Goal: Information Seeking & Learning: Check status

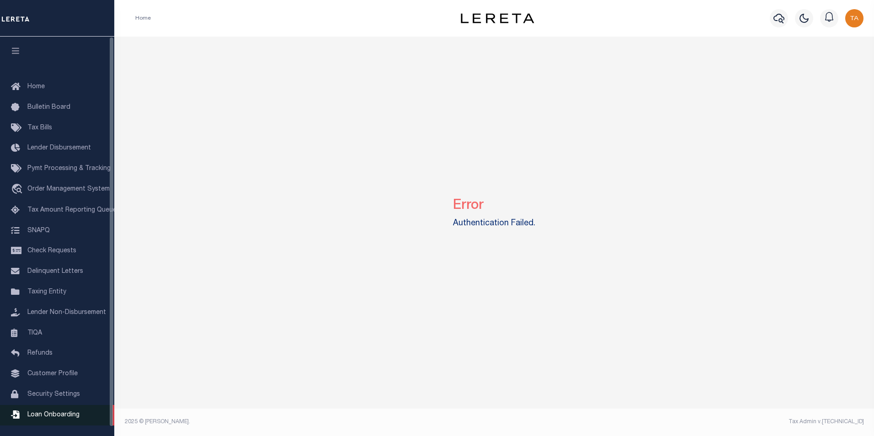
click at [58, 418] on span "Loan Onboarding" at bounding box center [53, 415] width 52 height 6
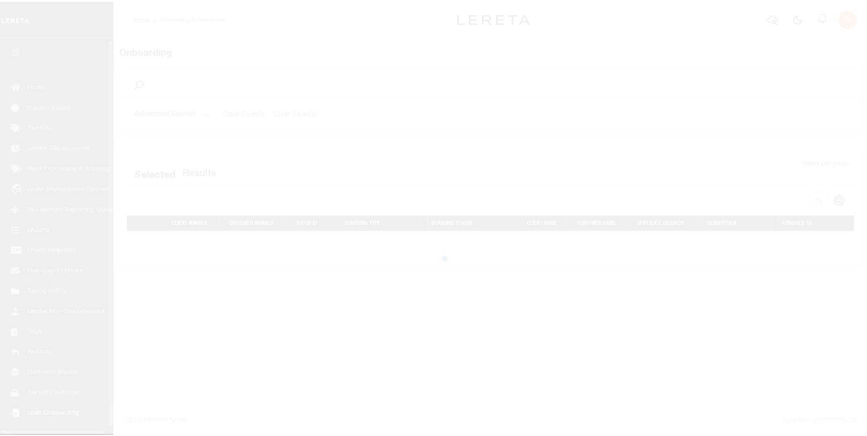
scroll to position [9, 0]
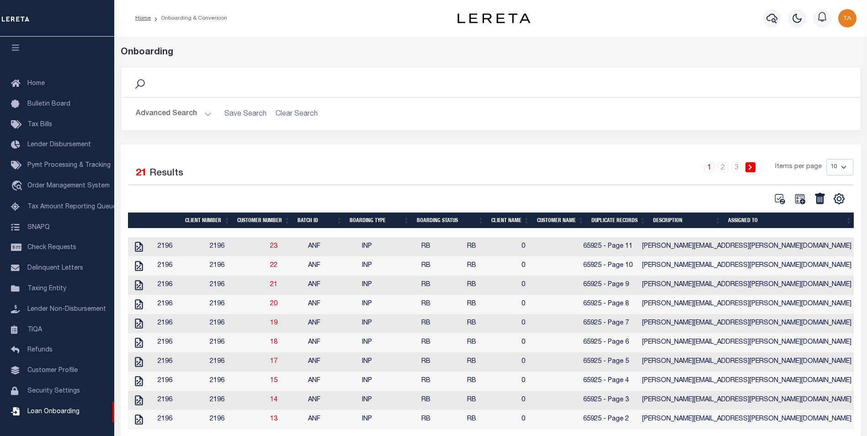
click at [193, 119] on button "Advanced Search" at bounding box center [174, 114] width 76 height 18
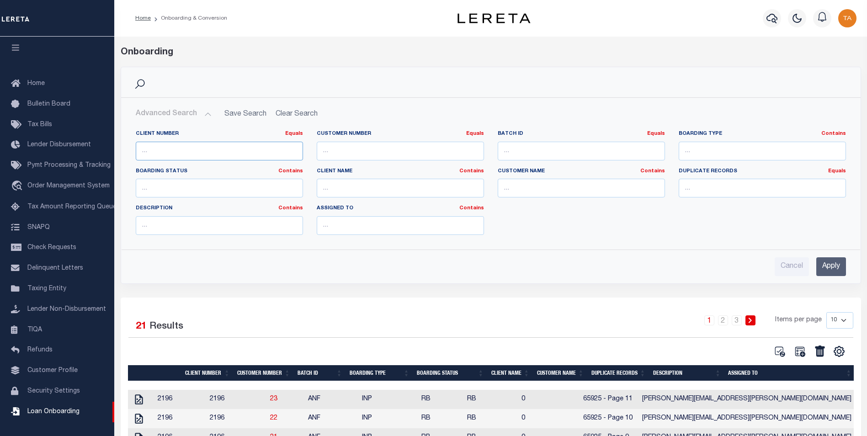
click at [186, 152] on input "number" at bounding box center [219, 151] width 167 height 19
click at [829, 275] on input "Apply" at bounding box center [831, 266] width 30 height 19
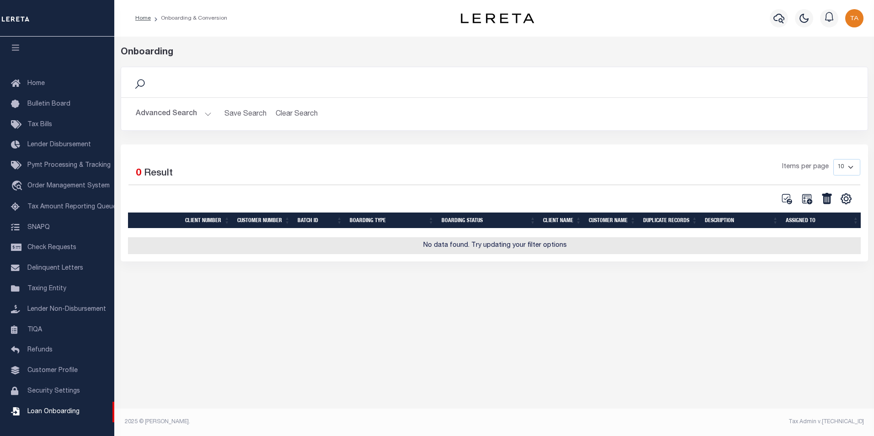
click at [170, 115] on button "Advanced Search" at bounding box center [174, 114] width 76 height 18
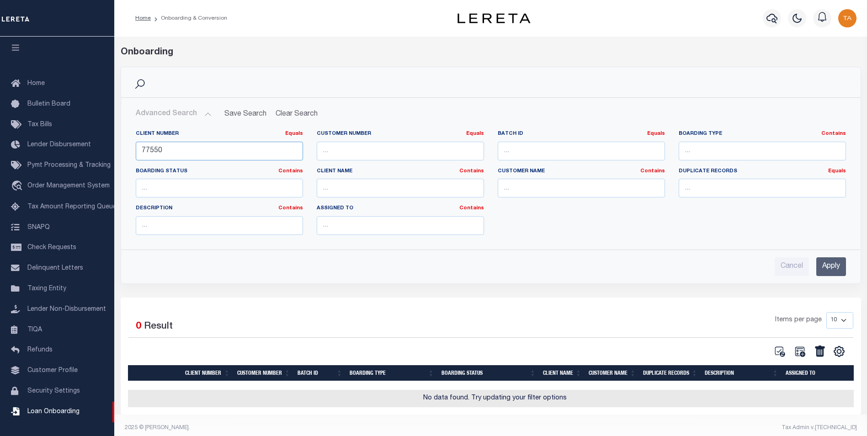
drag, startPoint x: 169, startPoint y: 151, endPoint x: 118, endPoint y: 151, distance: 51.2
click at [118, 151] on div "Search Advanced Search Save Search Clear Search OnBoardingGridWrapper_dynamicta…" at bounding box center [491, 182] width 754 height 231
type input "6"
click at [53, 409] on span "Loan Onboarding" at bounding box center [53, 412] width 52 height 6
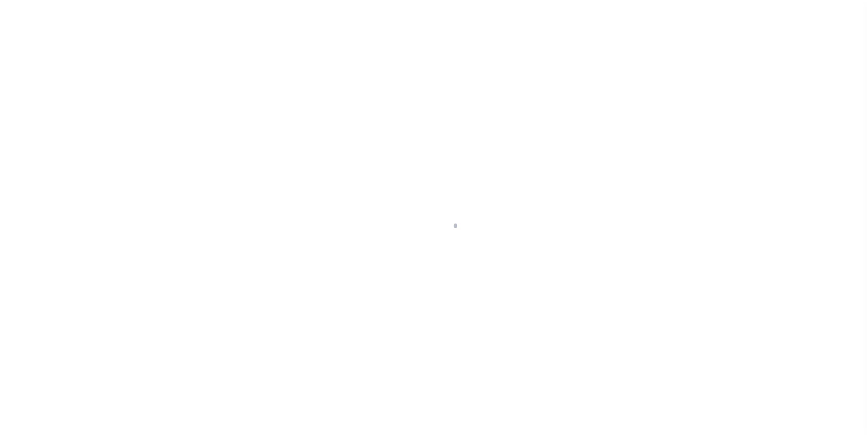
scroll to position [9, 0]
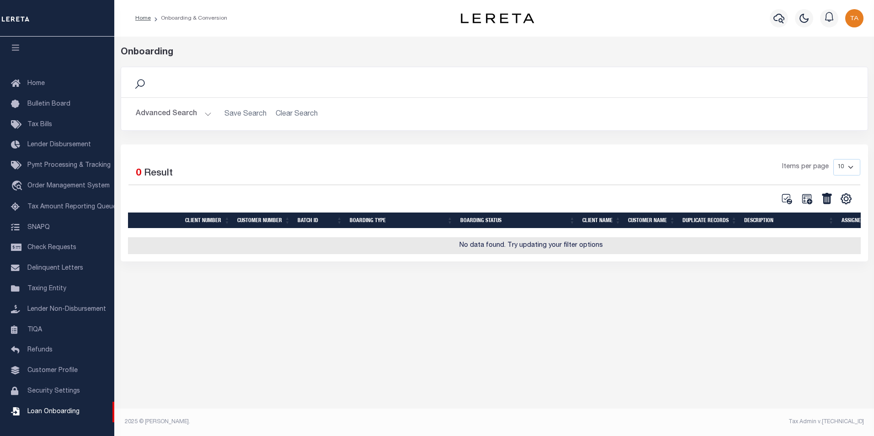
click at [186, 114] on button "Advanced Search" at bounding box center [174, 114] width 76 height 18
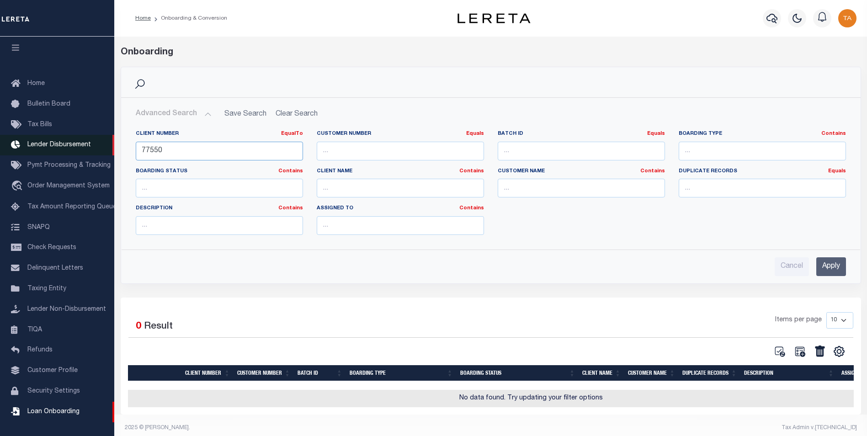
drag, startPoint x: 180, startPoint y: 152, endPoint x: 80, endPoint y: 132, distance: 101.2
click at [80, 132] on div "Home Onboarding & Conversion" at bounding box center [433, 221] width 867 height 442
click at [823, 266] on input "Apply" at bounding box center [831, 266] width 30 height 19
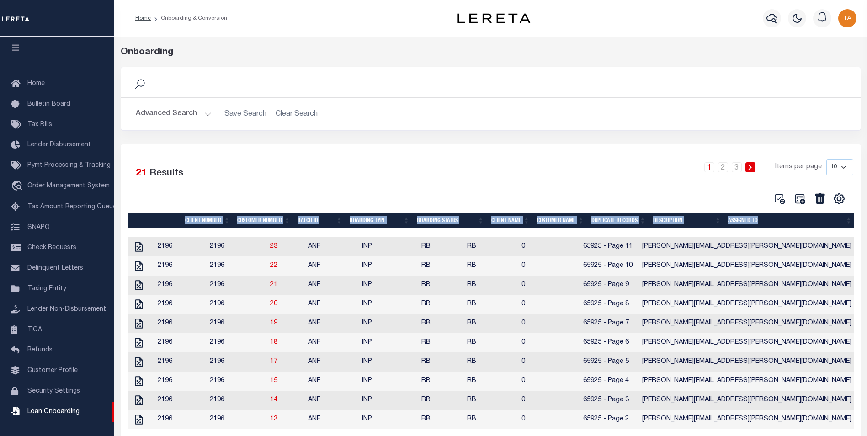
drag, startPoint x: 871, startPoint y: 257, endPoint x: 883, endPoint y: 348, distance: 92.2
click at [867, 348] on html "Home Onboarding & Conversion Profile" at bounding box center [433, 232] width 867 height 464
click at [448, 132] on div "Search Advanced Search Save Search Clear Search EqualTo" at bounding box center [491, 106] width 754 height 78
